Goal: Task Accomplishment & Management: Complete application form

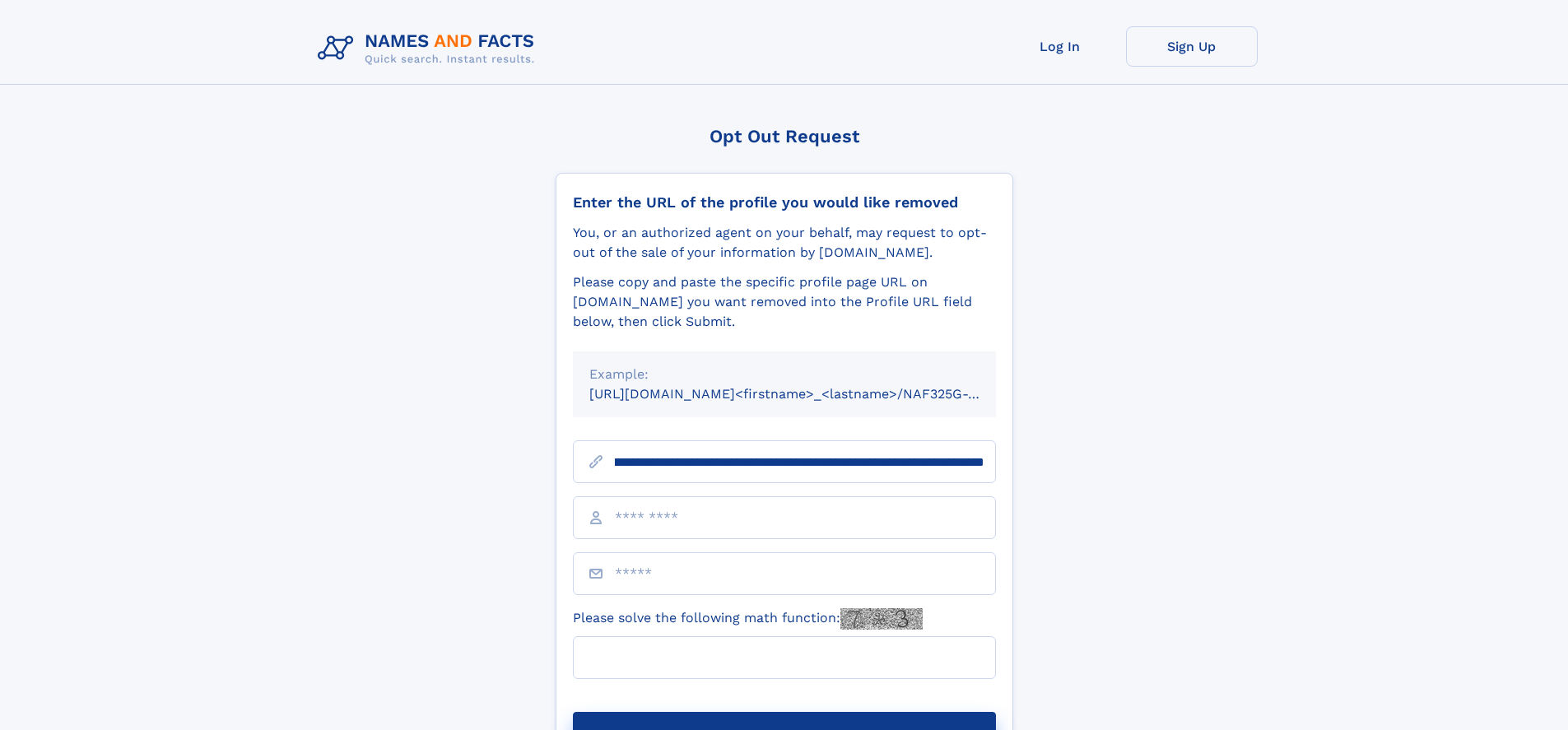
scroll to position [0, 238]
type input "**********"
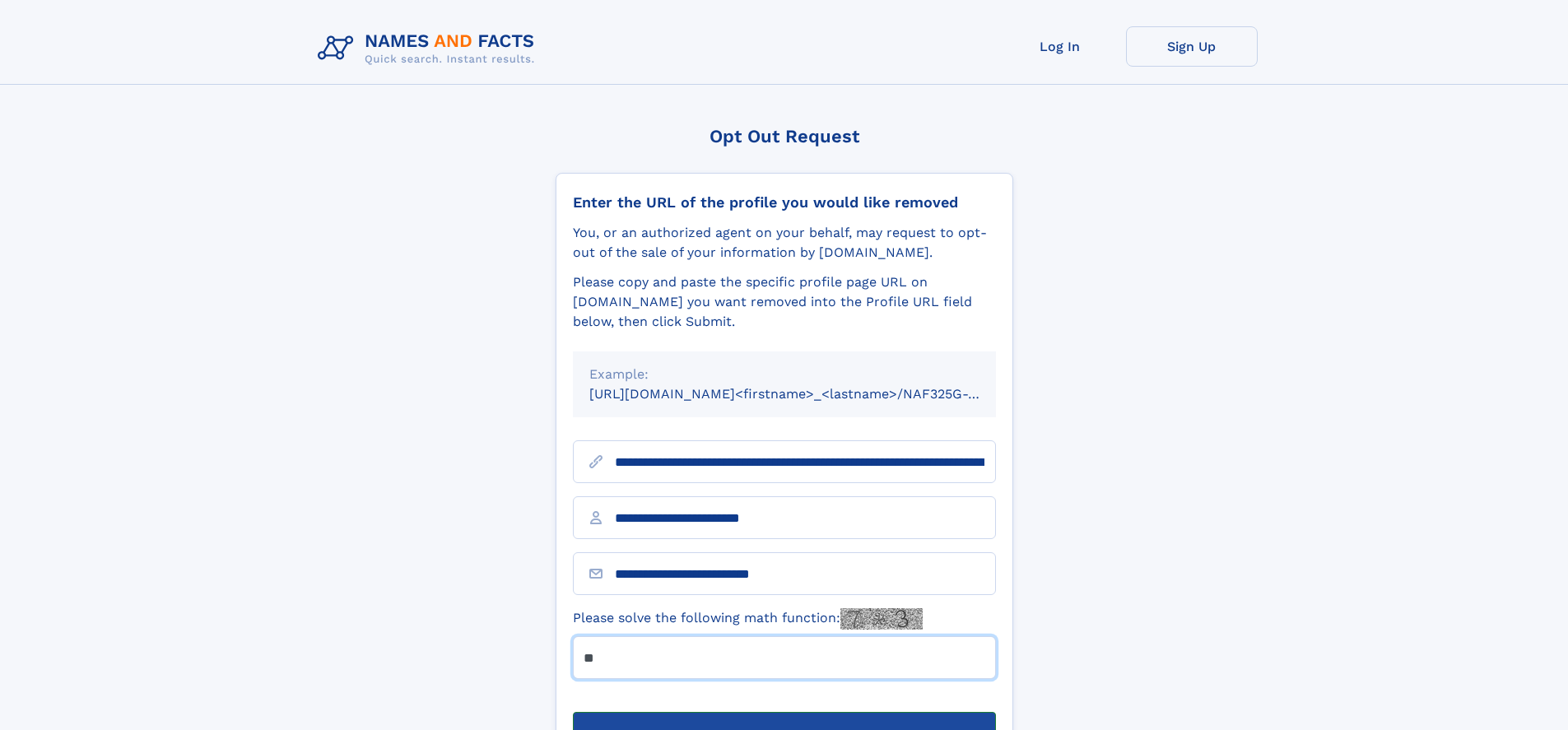
type input "**"
click at [784, 712] on button "Submit Opt Out Request" at bounding box center [784, 738] width 423 height 53
